Goal: Check status: Check status

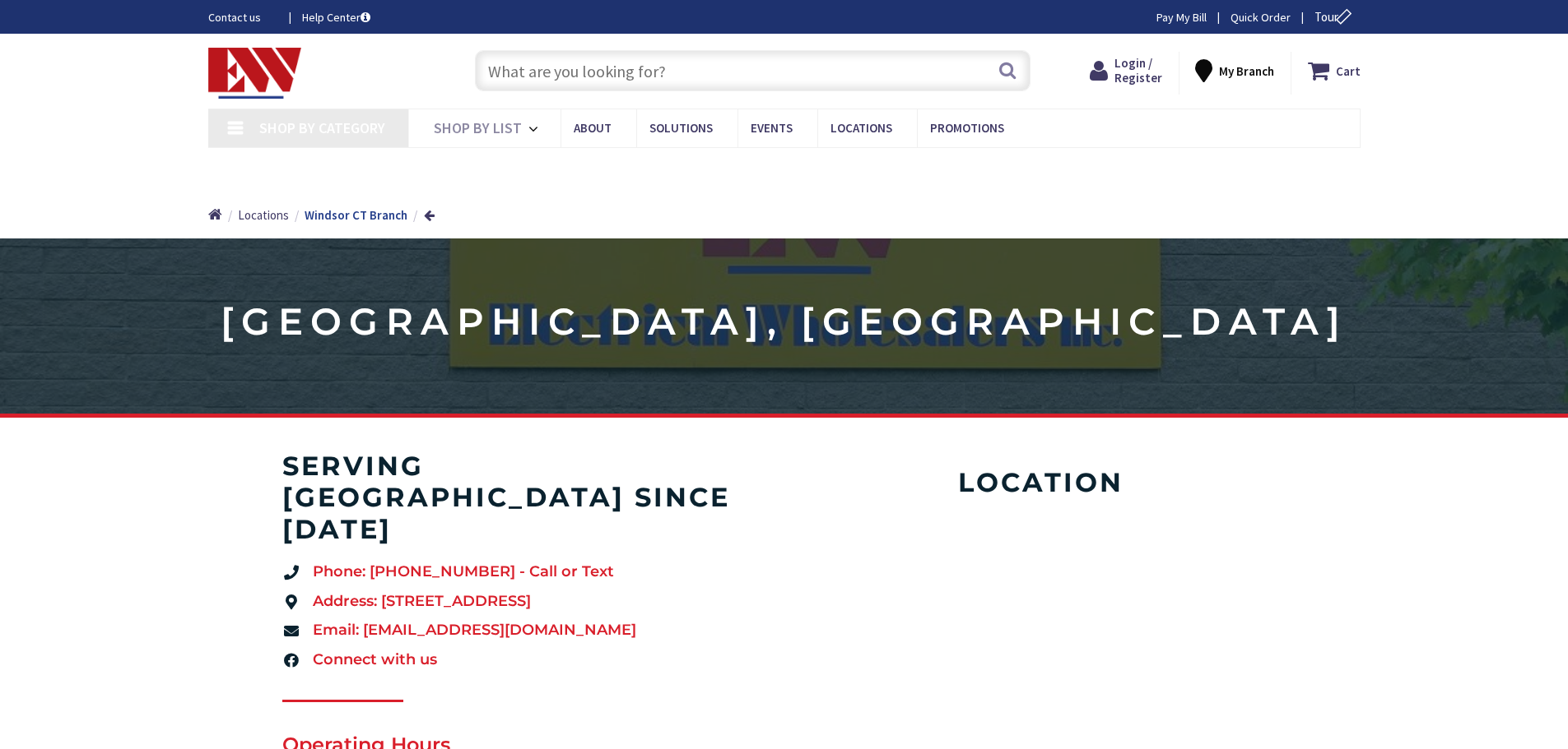
type input "[GEOGRAPHIC_DATA], [STREET_ADDRESS][PERSON_NAME]"
click at [1137, 61] on span "Login / Register" at bounding box center [1138, 70] width 47 height 31
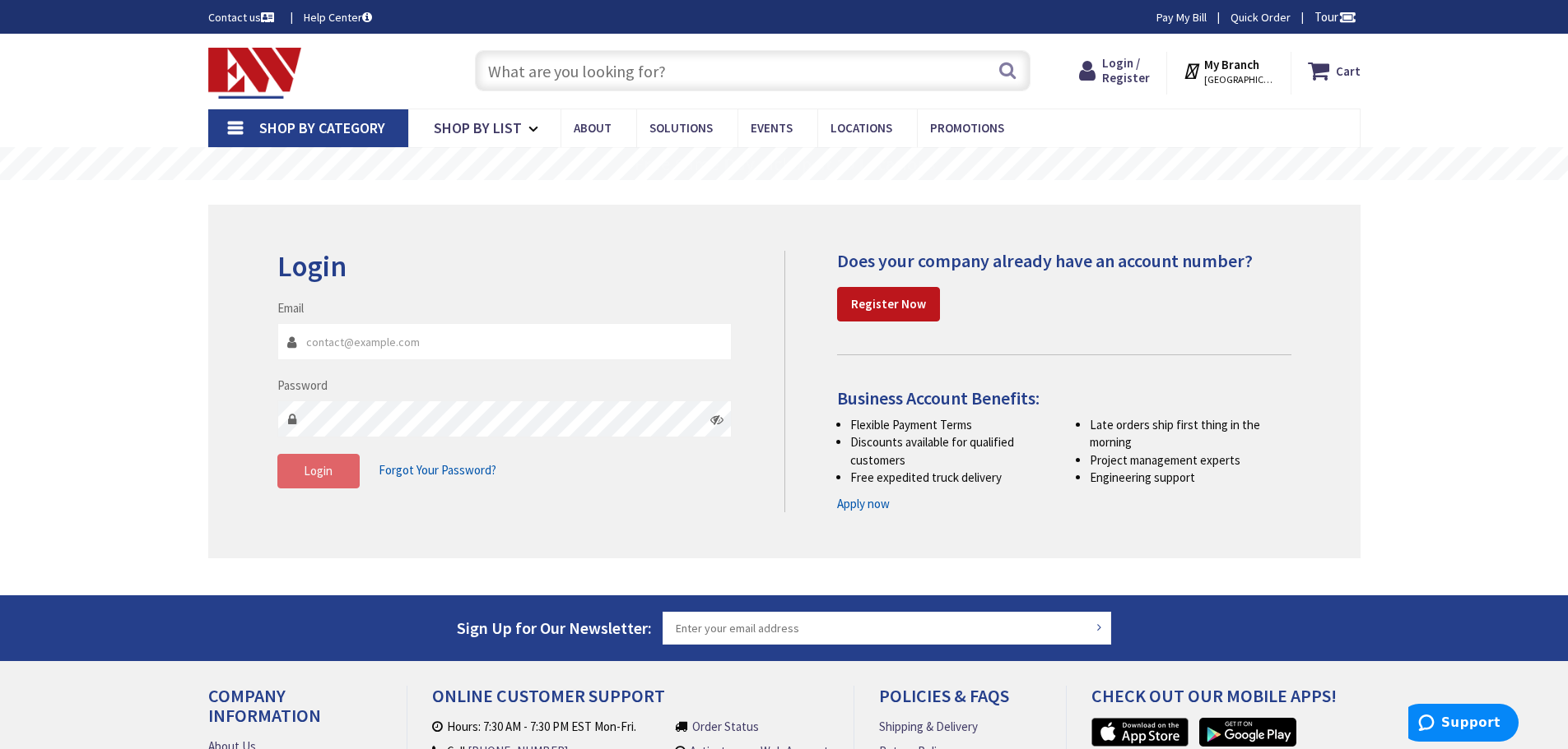
type input "harpwarehouse@harpcanhelpyou.com"
click at [324, 483] on button "Login" at bounding box center [318, 471] width 82 height 34
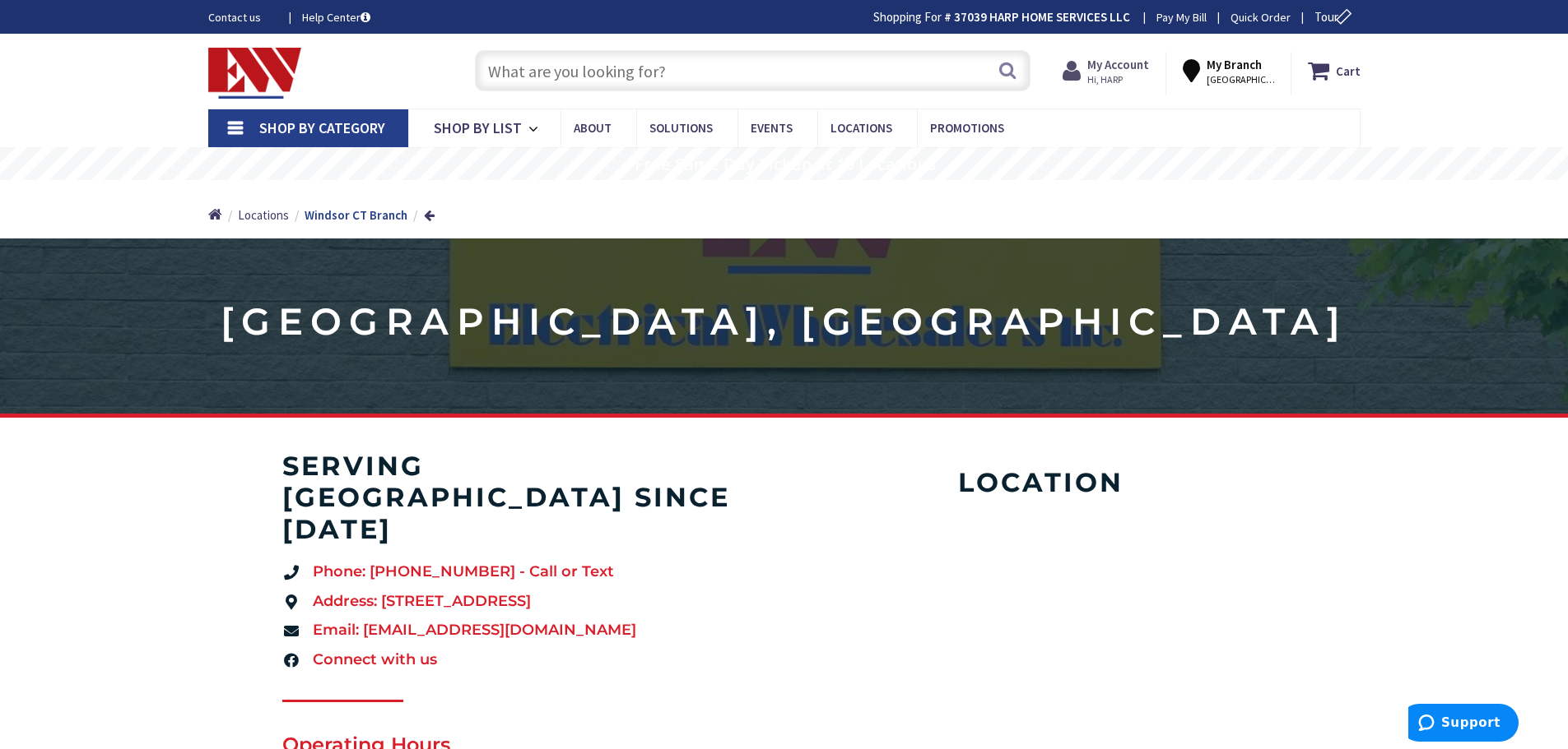
click at [1123, 61] on strong "My Account" at bounding box center [1118, 65] width 62 height 16
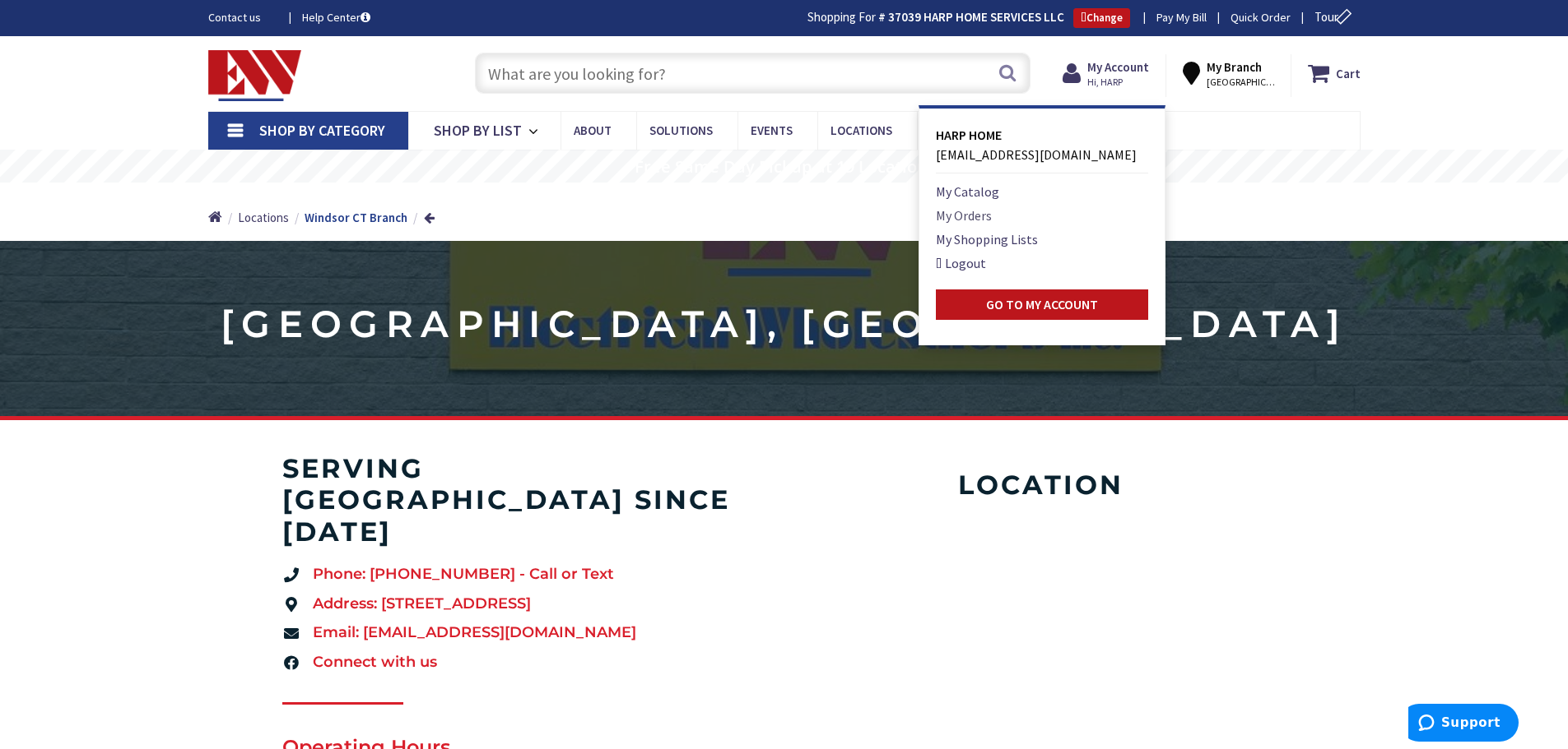
click at [967, 212] on link "My Orders" at bounding box center [963, 216] width 56 height 20
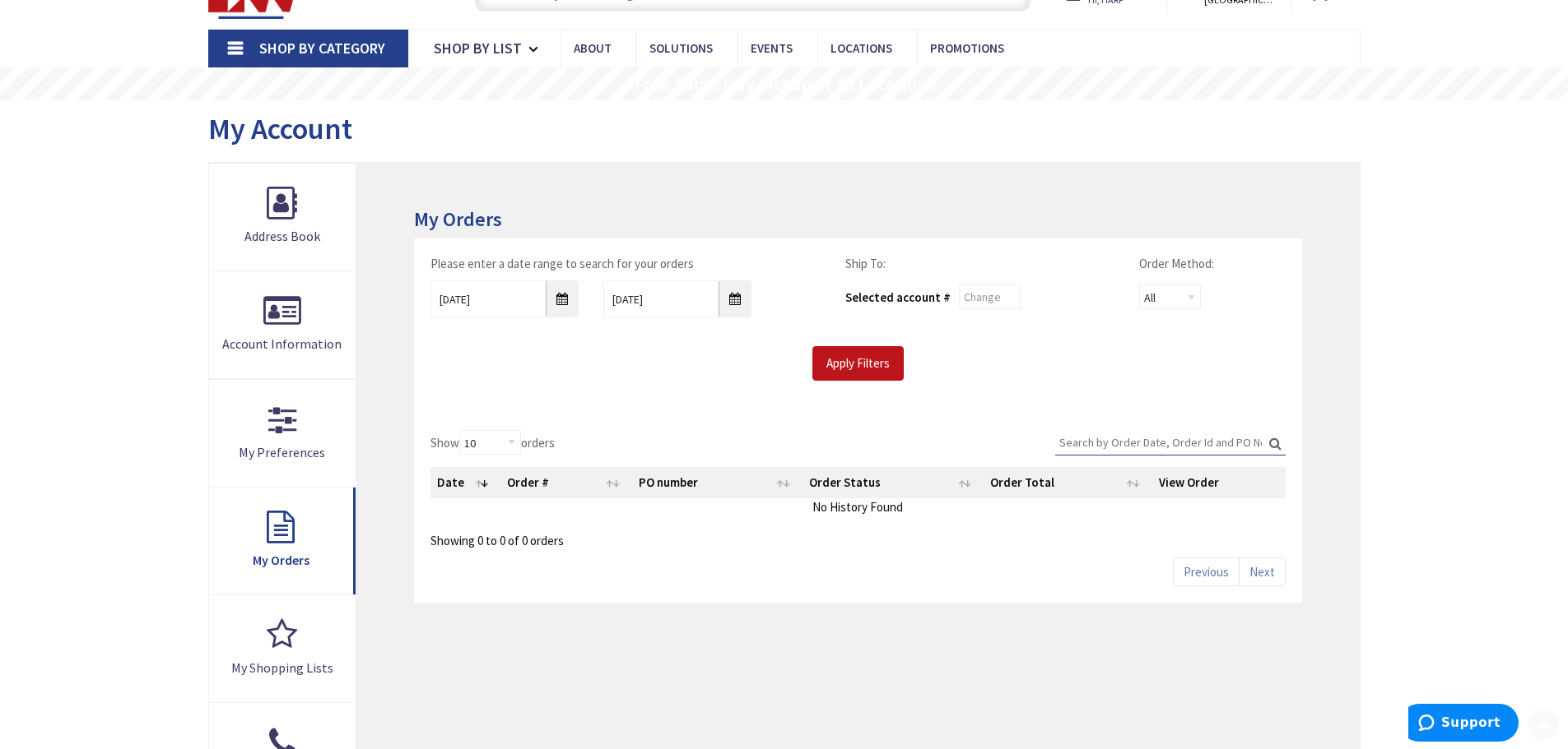
scroll to position [165, 0]
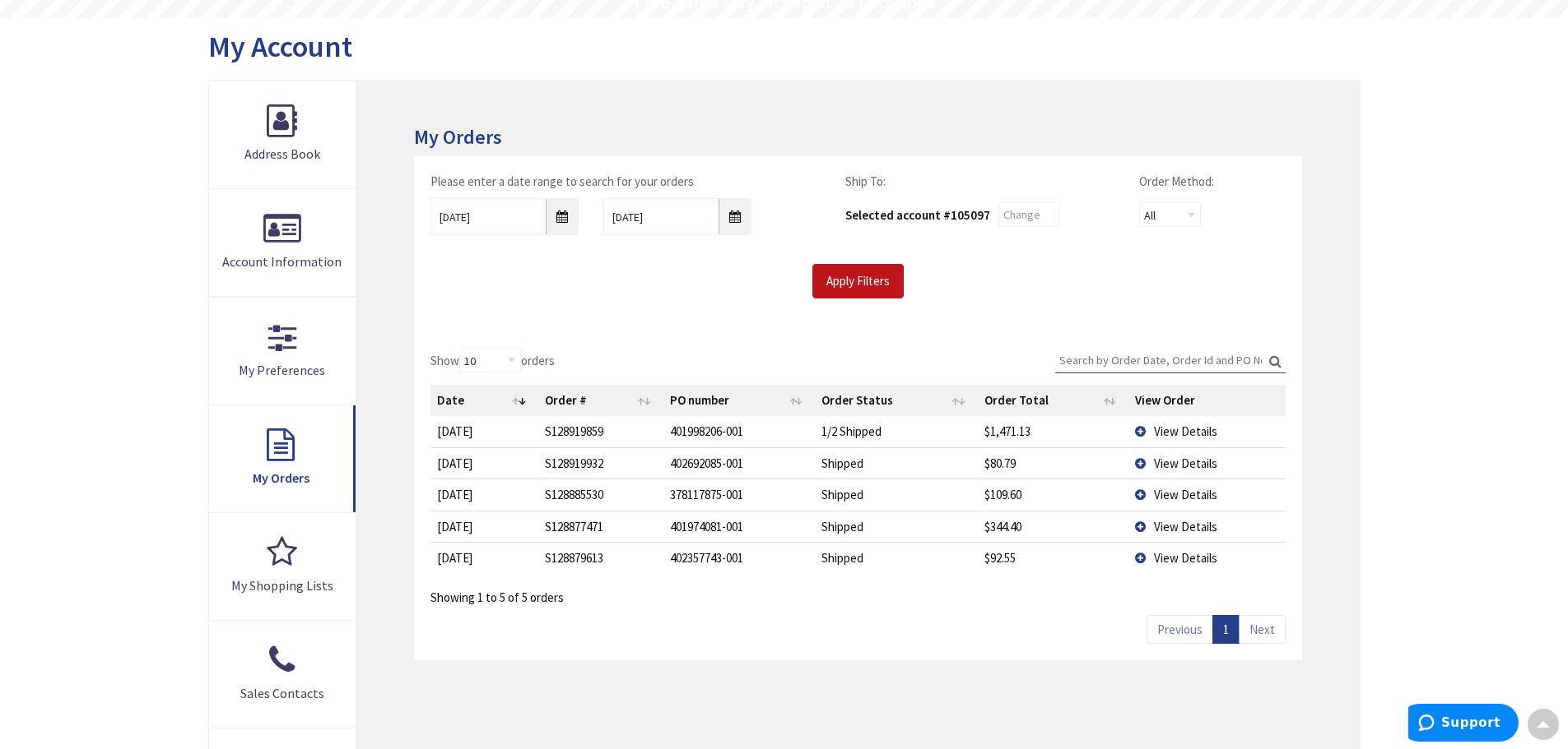
click at [1190, 470] on span "View Details" at bounding box center [1185, 463] width 63 height 16
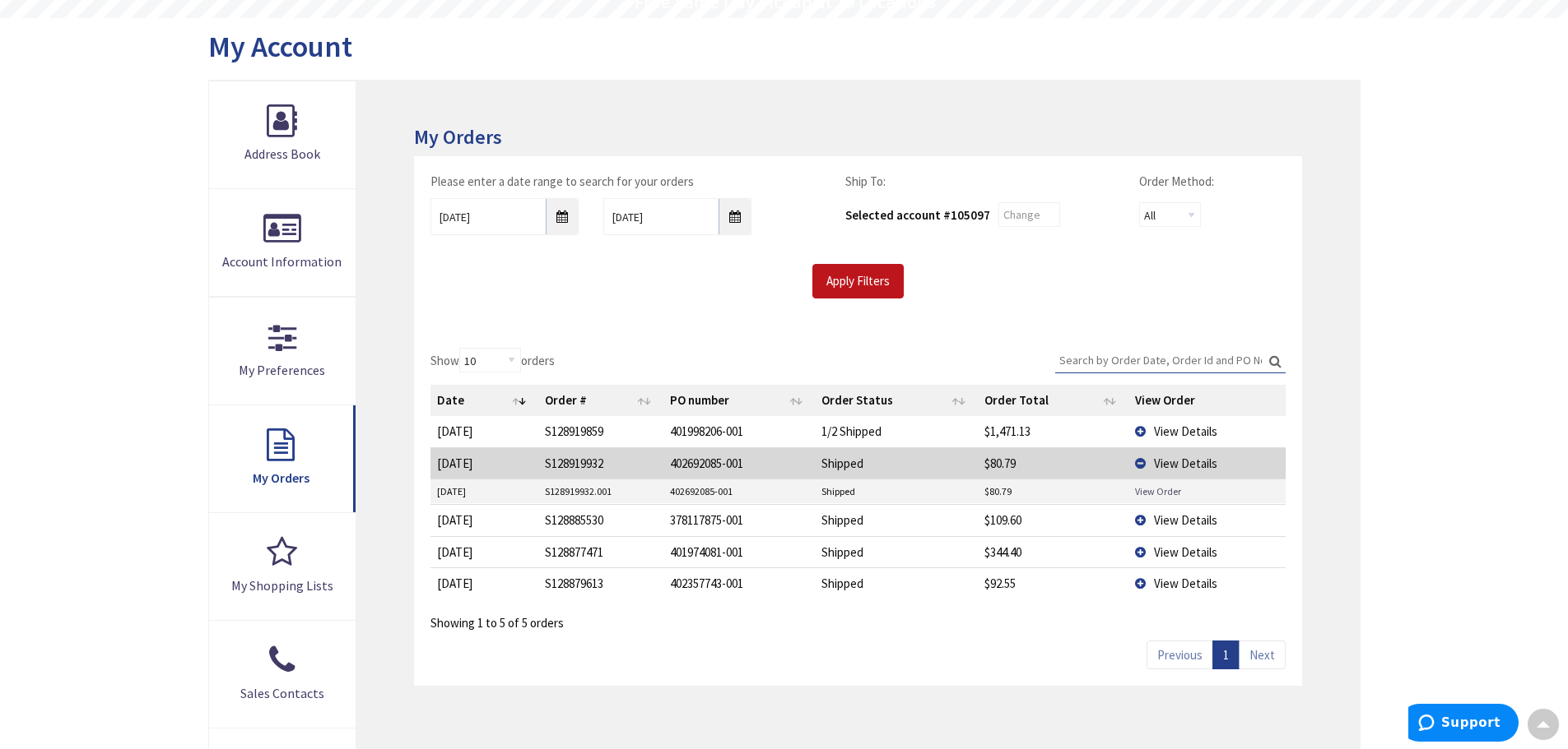
click at [1146, 487] on link "View Order" at bounding box center [1158, 492] width 46 height 14
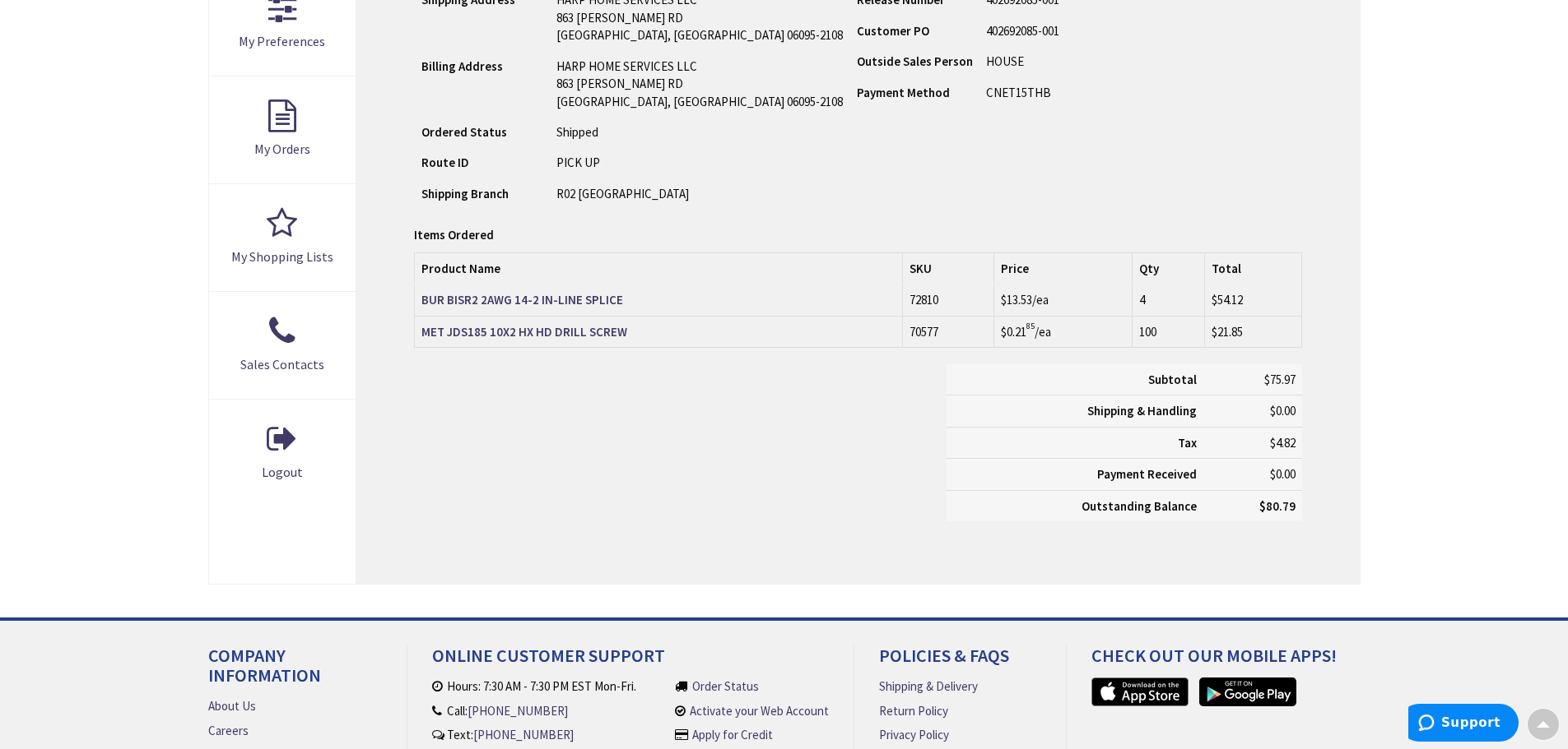
scroll to position [496, 0]
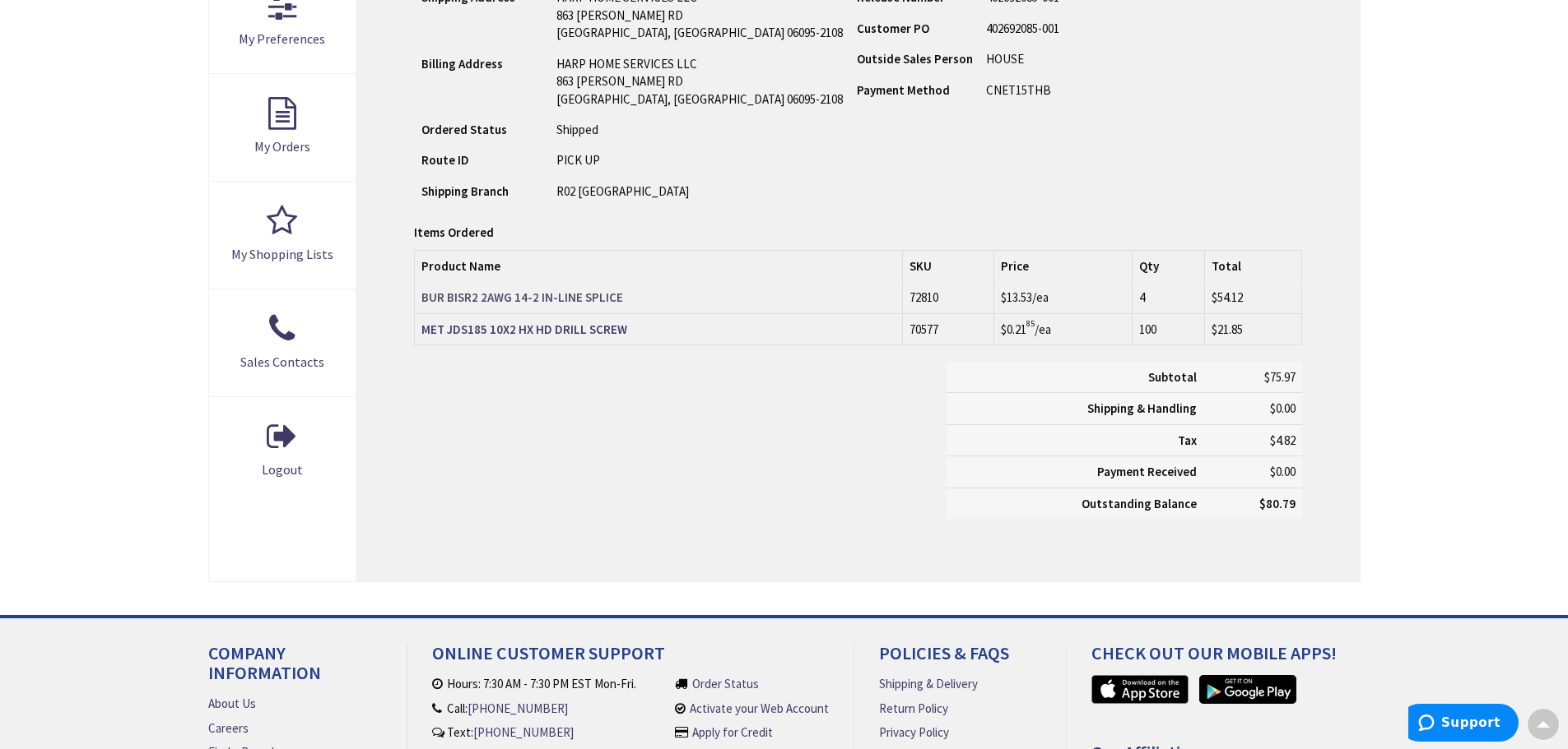
click at [541, 295] on strong "BUR BISR2 2AWG 14-2 IN-LINE SPLICE" at bounding box center [522, 298] width 202 height 16
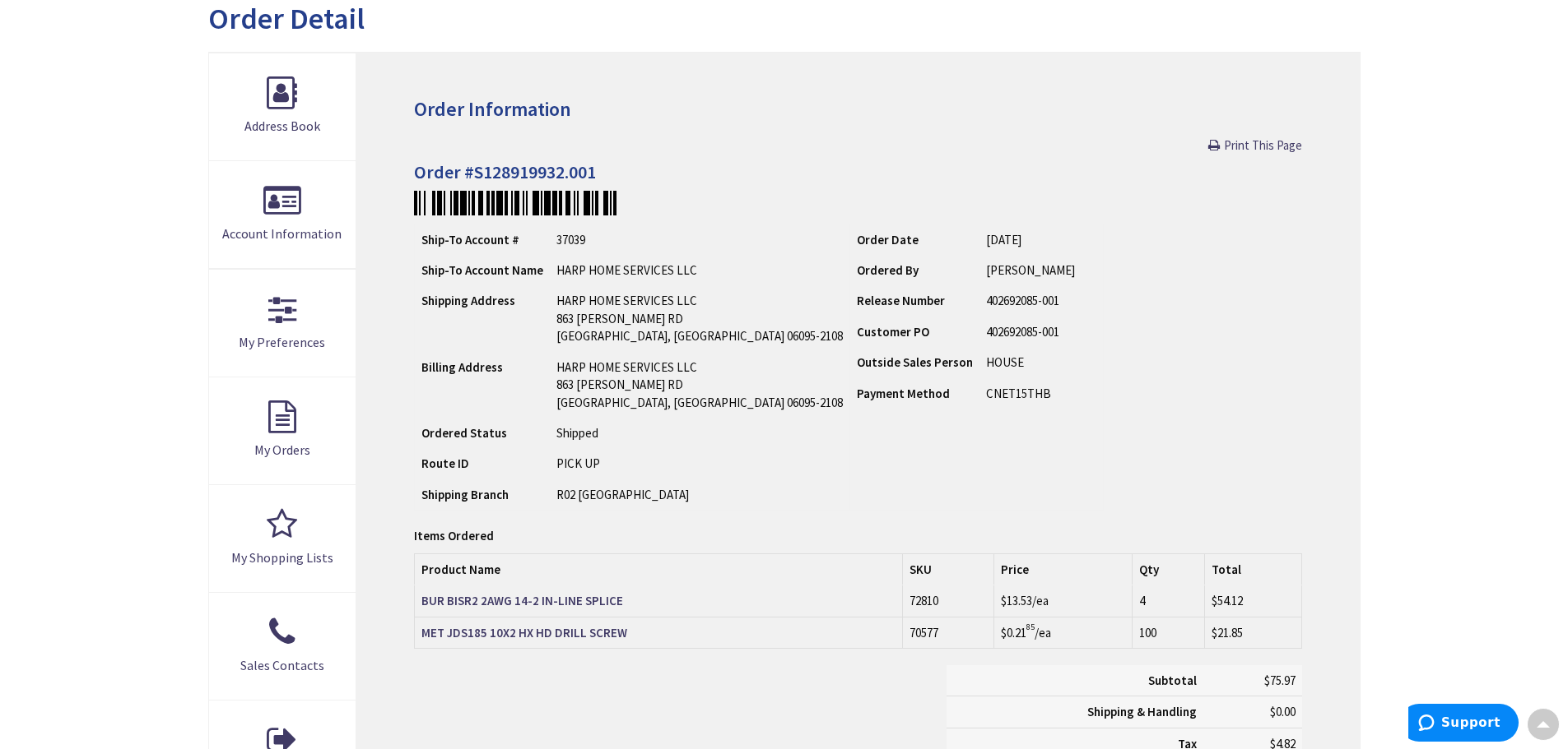
scroll to position [167, 0]
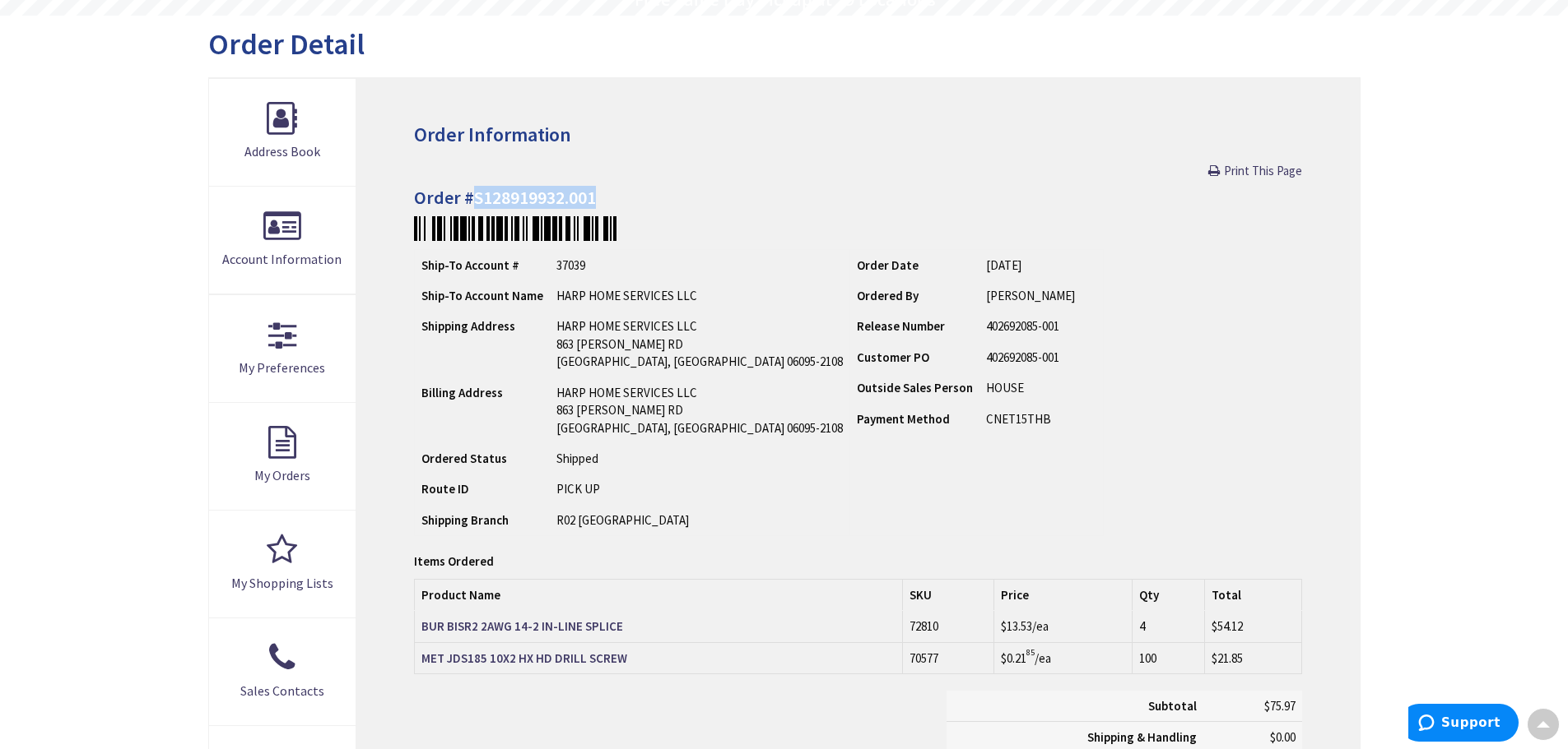
drag, startPoint x: 473, startPoint y: 200, endPoint x: 603, endPoint y: 202, distance: 130.0
click at [603, 202] on h4 "Order #S128919932.001" at bounding box center [858, 197] width 888 height 20
copy h4 "S128919932.001"
